Goal: Task Accomplishment & Management: Manage account settings

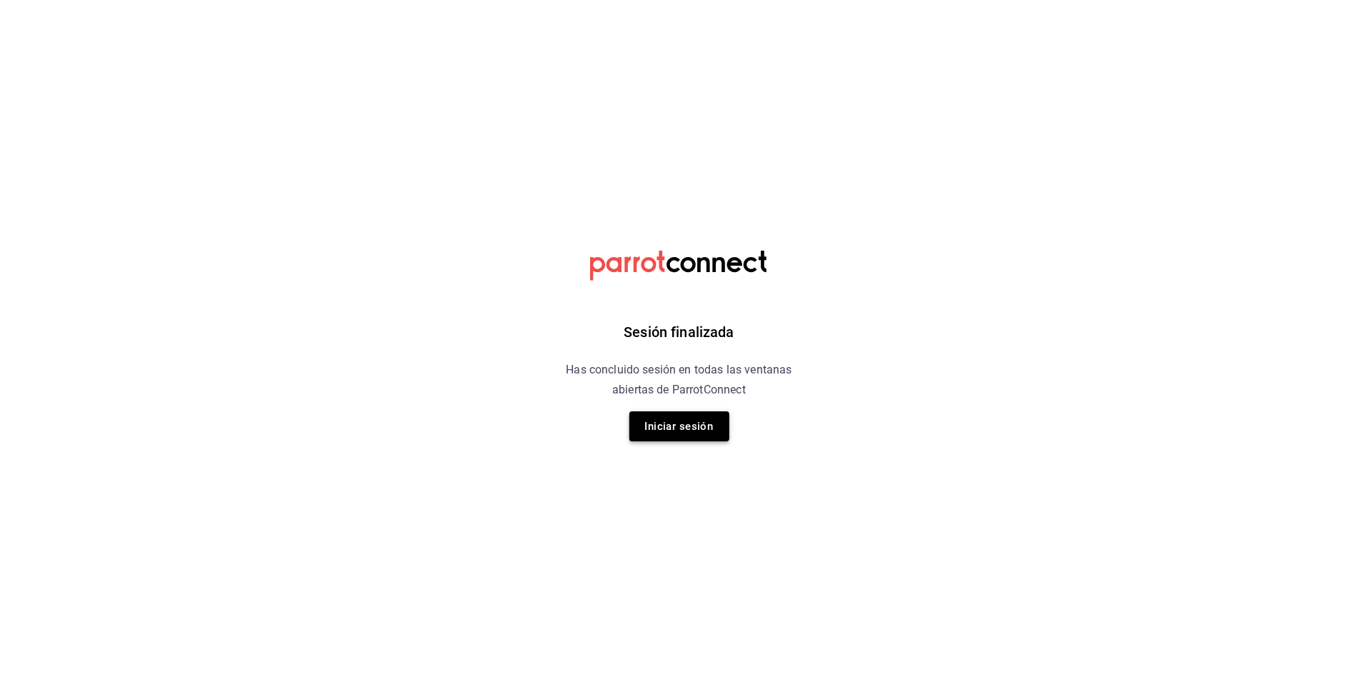
click at [664, 415] on button "Iniciar sesión" at bounding box center [679, 427] width 100 height 30
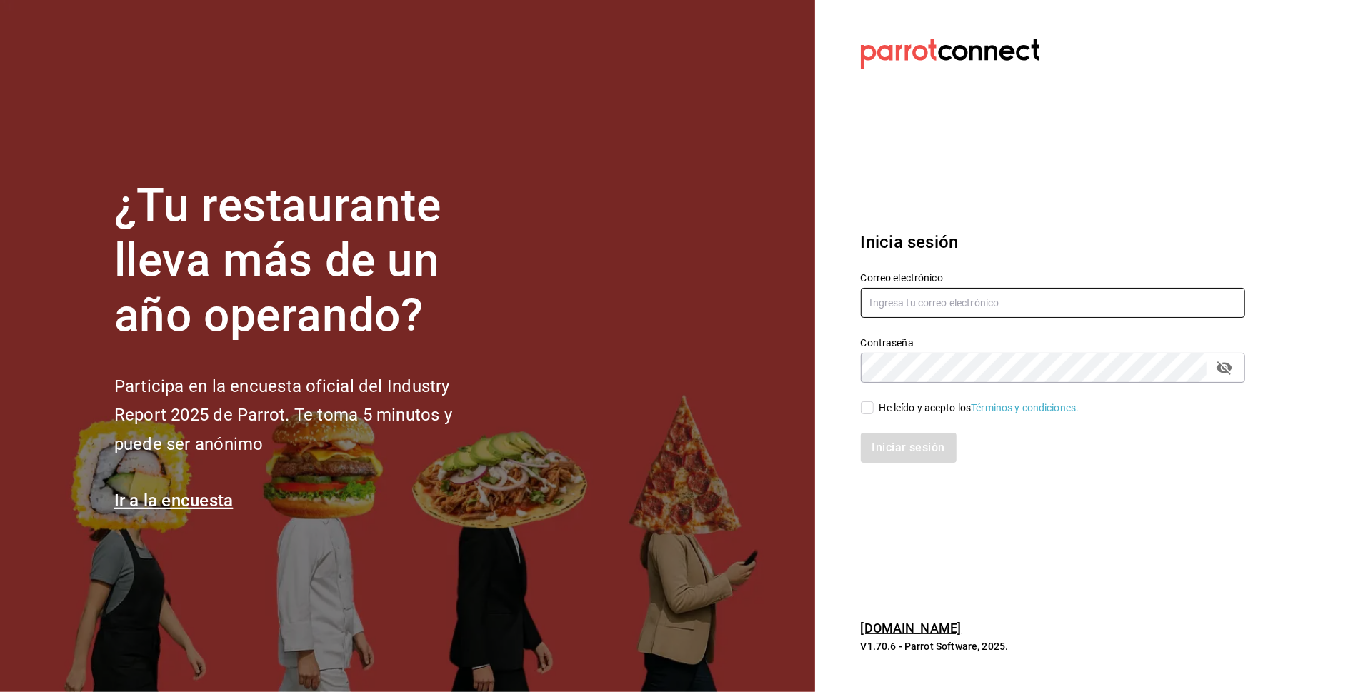
click at [917, 292] on input "text" at bounding box center [1053, 303] width 384 height 30
type input "danysepulveda15@gmail.com"
click at [913, 402] on div "He leído y acepto los Términos y condiciones." at bounding box center [980, 408] width 200 height 15
click at [874, 402] on input "He leído y acepto los Términos y condiciones." at bounding box center [867, 408] width 13 height 13
checkbox input "true"
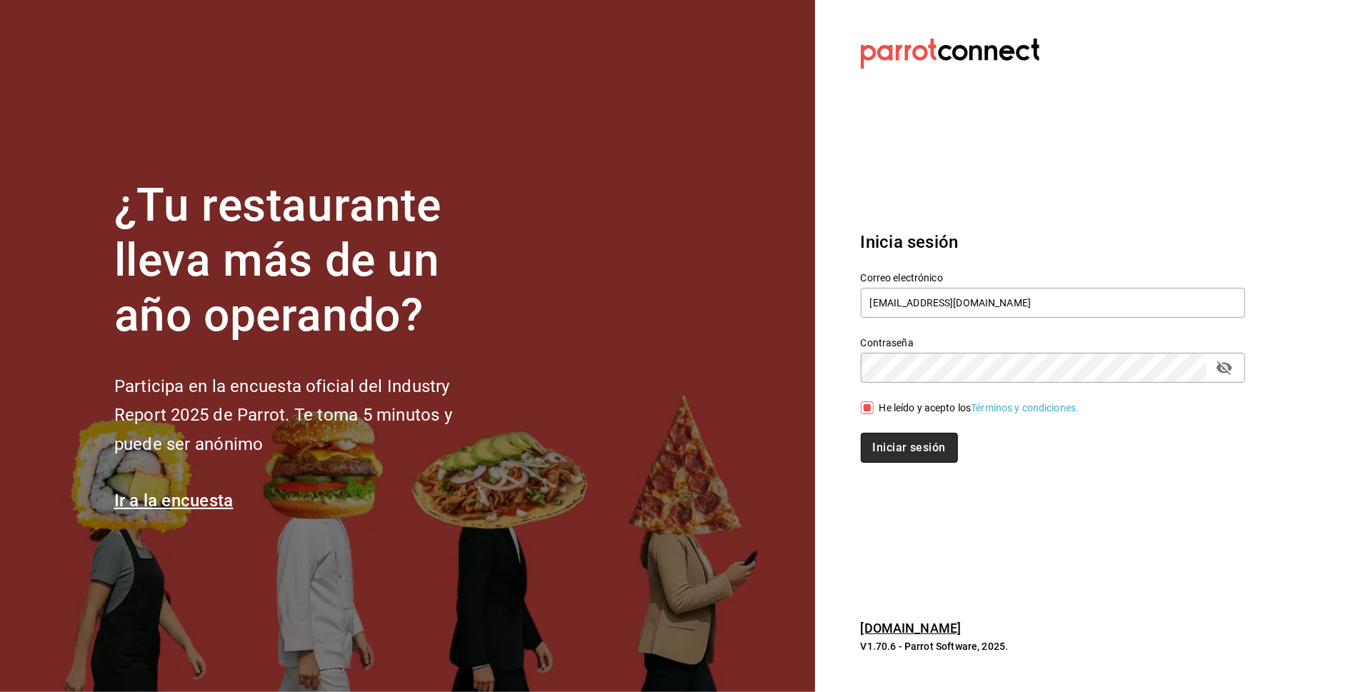
click at [918, 445] on button "Iniciar sesión" at bounding box center [909, 448] width 97 height 30
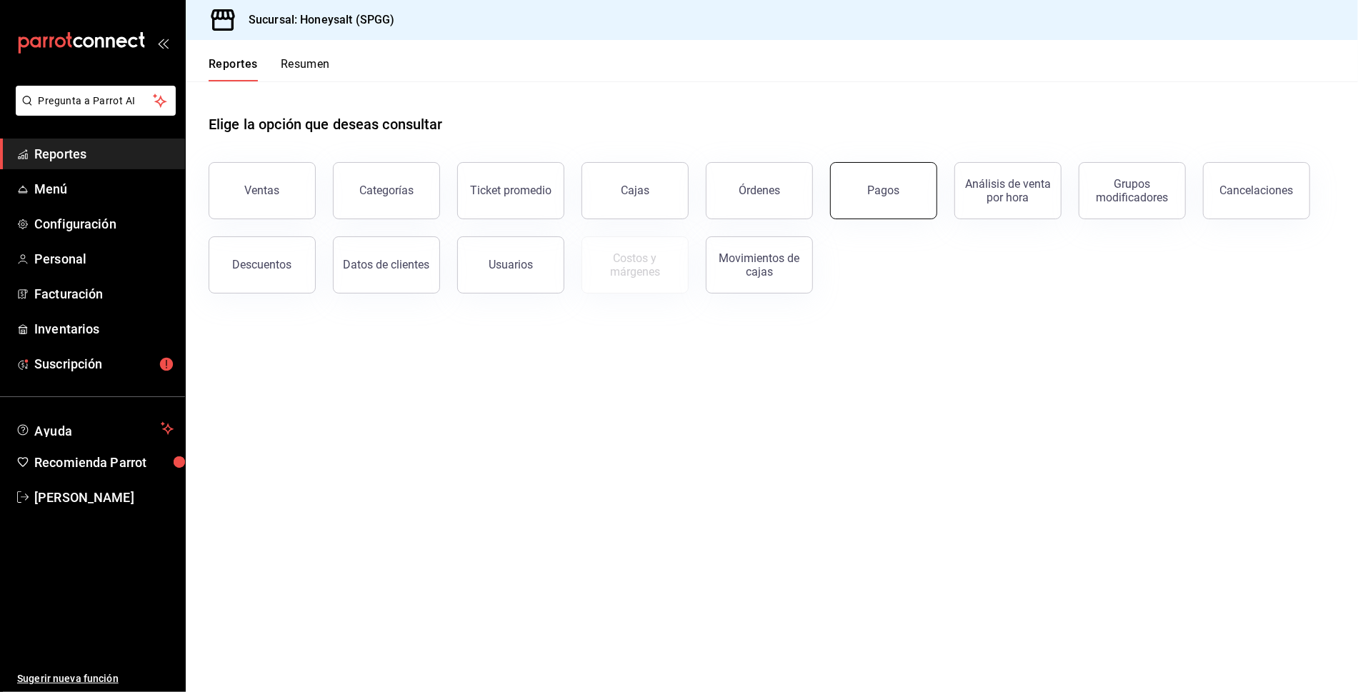
click at [877, 200] on button "Pagos" at bounding box center [883, 190] width 107 height 57
